Goal: Information Seeking & Learning: Learn about a topic

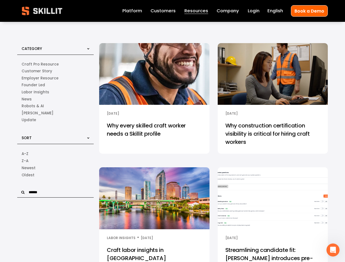
click at [56, 193] on input "text" at bounding box center [55, 192] width 77 height 10
click at [333, 250] on icon "Open Intercom Messenger" at bounding box center [333, 250] width 9 height 9
